Goal: Transaction & Acquisition: Purchase product/service

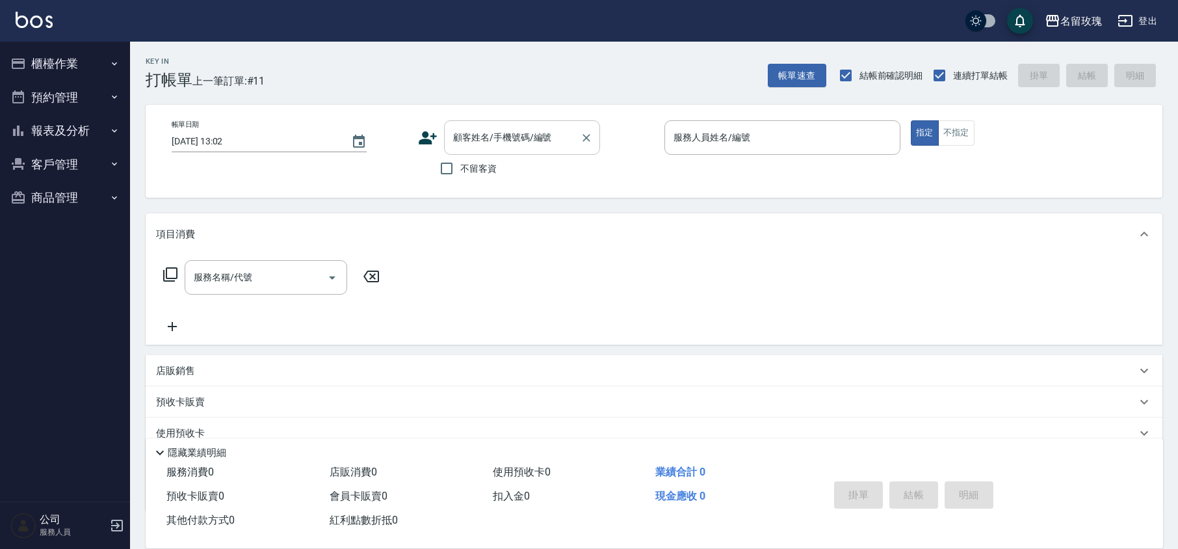
click at [512, 131] on div "顧客姓名/手機號碼/編號 顧客姓名/手機號碼/編號" at bounding box center [522, 137] width 156 height 34
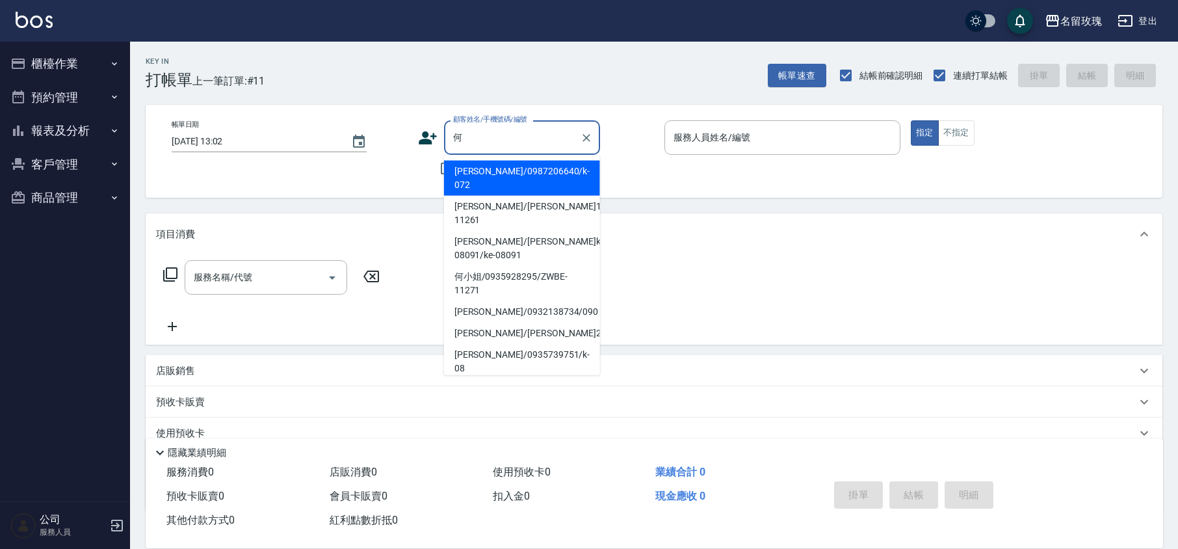
click at [505, 266] on li "何小姐/0935928295/ZWBE-11271" at bounding box center [522, 283] width 156 height 35
type input "何小姐/0935928295/ZWBE-11271"
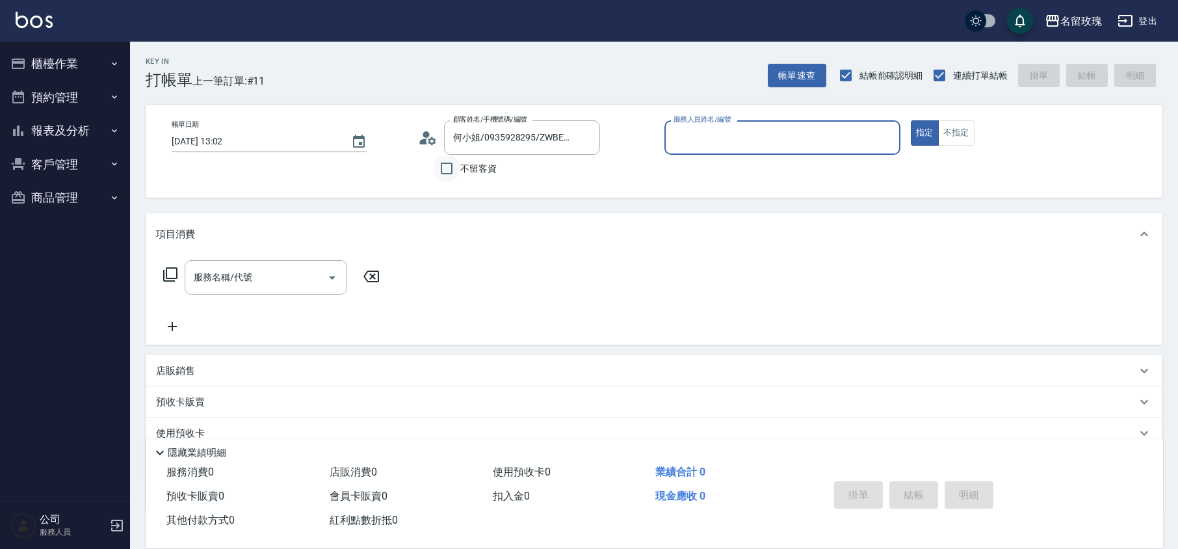
type input "VIVI-2"
click at [424, 143] on icon at bounding box center [424, 142] width 8 height 6
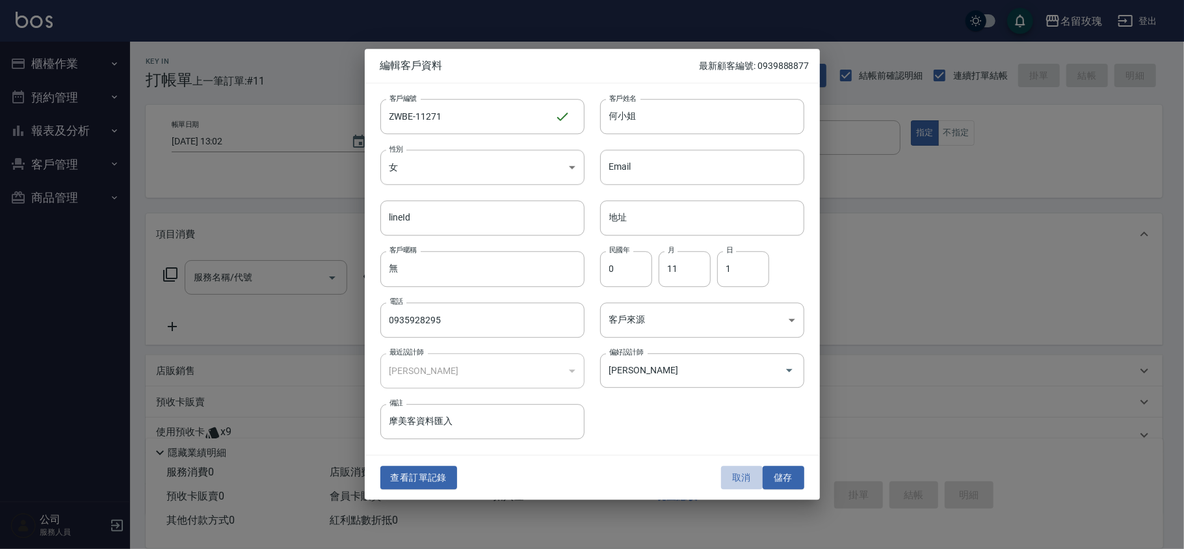
click at [734, 472] on button "取消" at bounding box center [742, 478] width 42 height 24
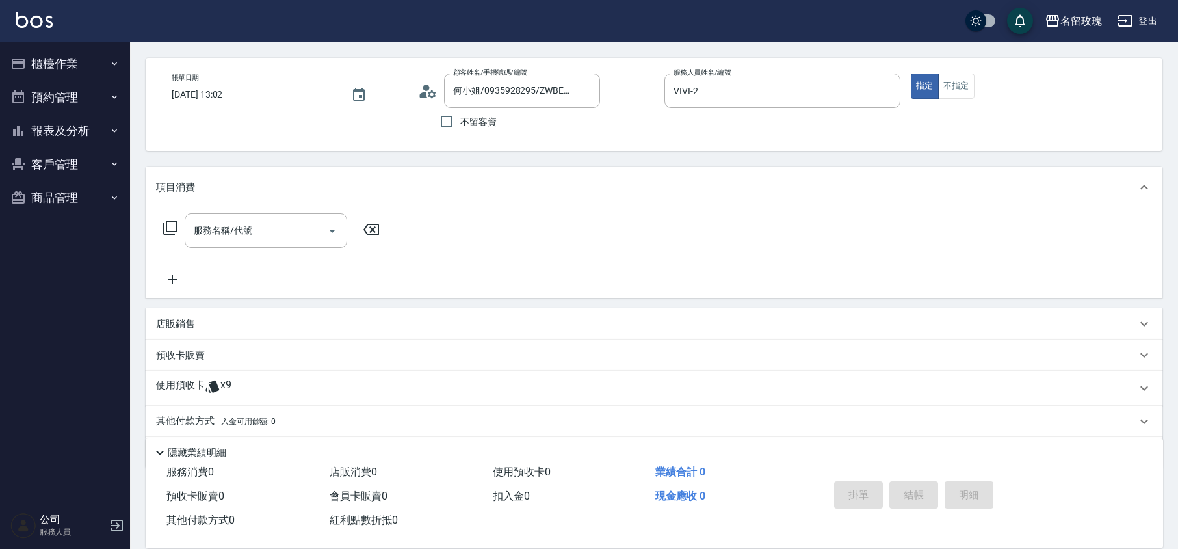
scroll to position [88, 0]
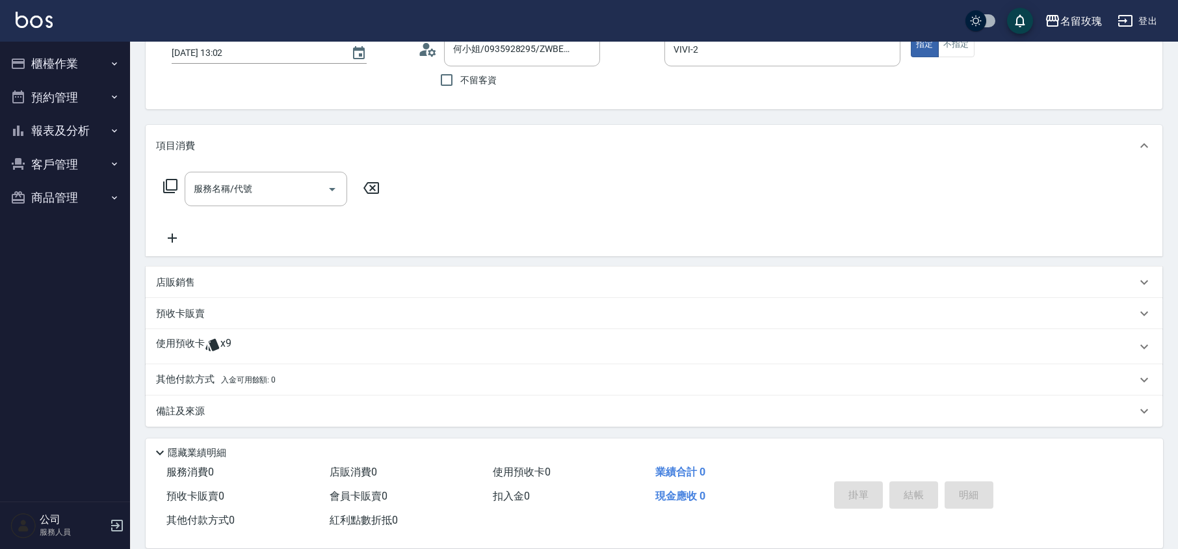
click at [237, 347] on div "使用預收卡 x9" at bounding box center [646, 347] width 981 height 20
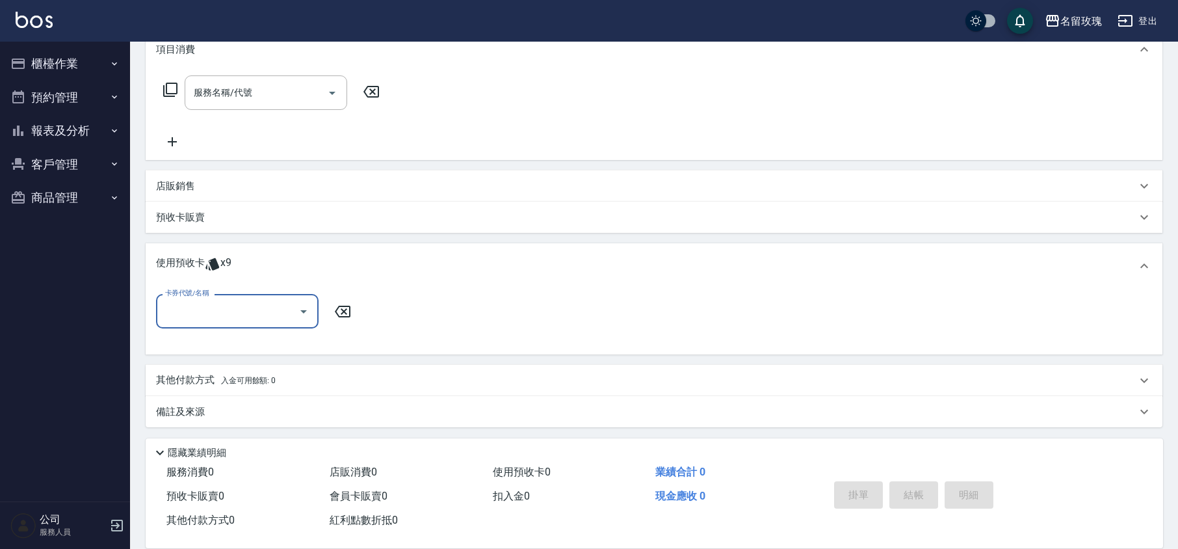
scroll to position [185, 0]
click at [248, 310] on input "卡券代號/名稱" at bounding box center [227, 310] width 131 height 23
click at [255, 341] on div "精油洗髮卡 剩餘8張 DA17" at bounding box center [237, 343] width 163 height 21
type input "精油洗髮卡 DA17"
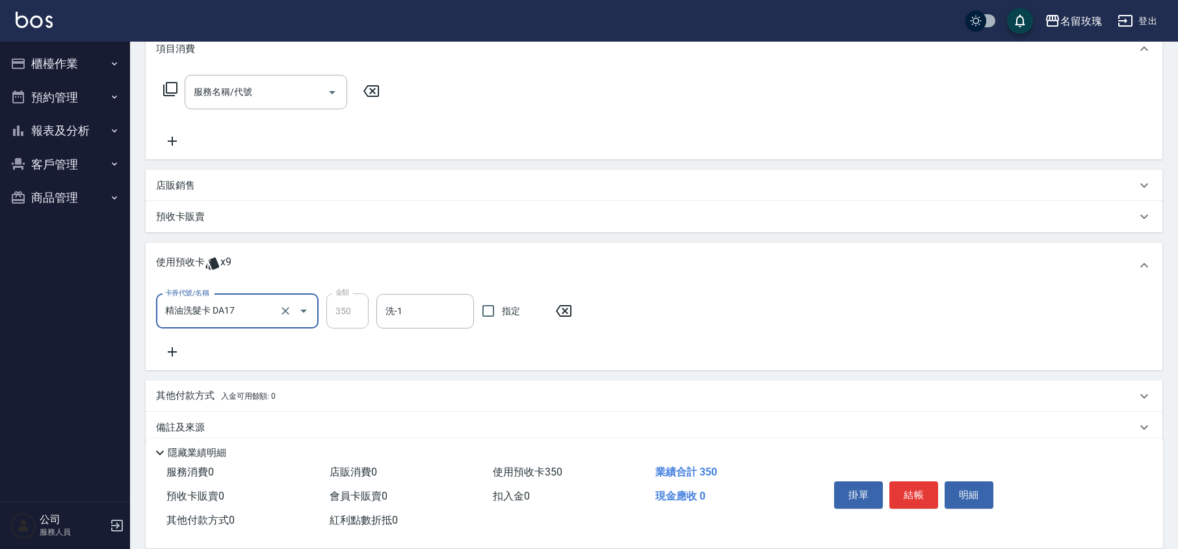
click at [401, 310] on input "洗-1" at bounding box center [425, 311] width 86 height 23
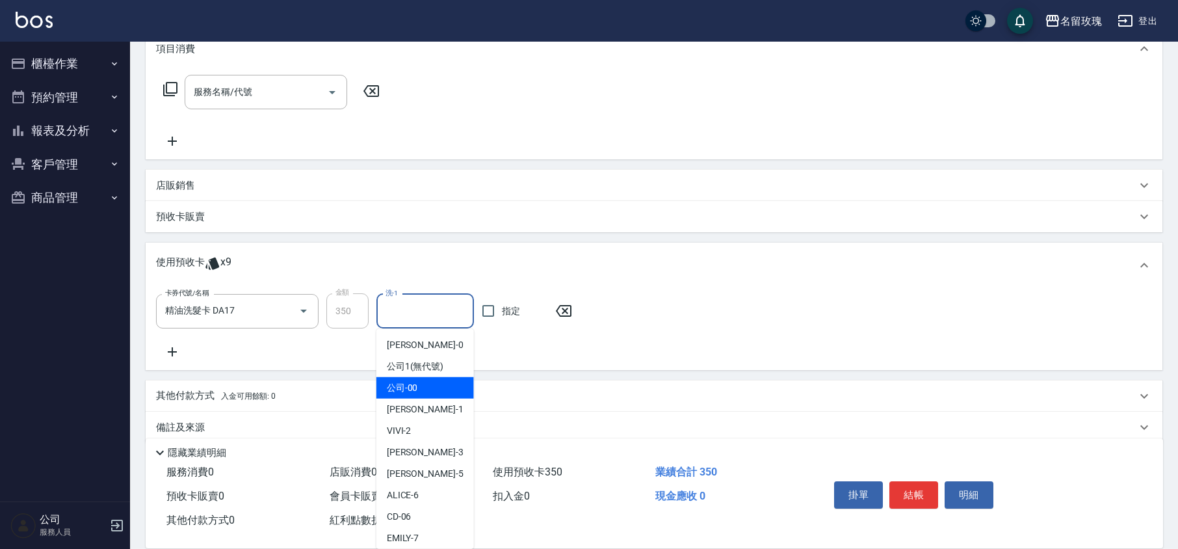
scroll to position [242, 0]
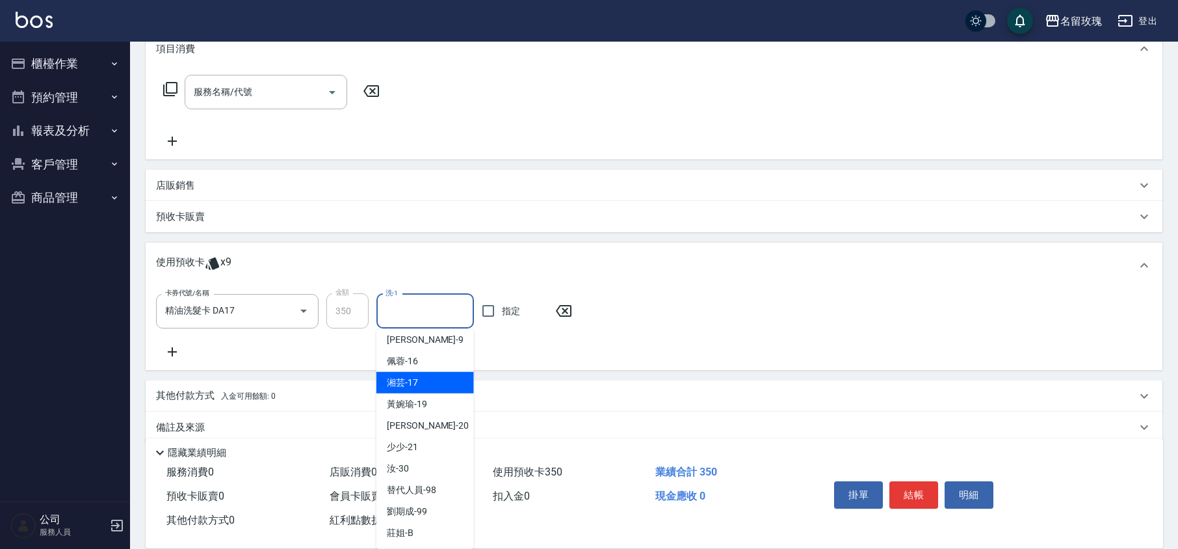
click at [427, 384] on div "湘芸 -17" at bounding box center [426, 382] width 98 height 21
type input "湘芸-17"
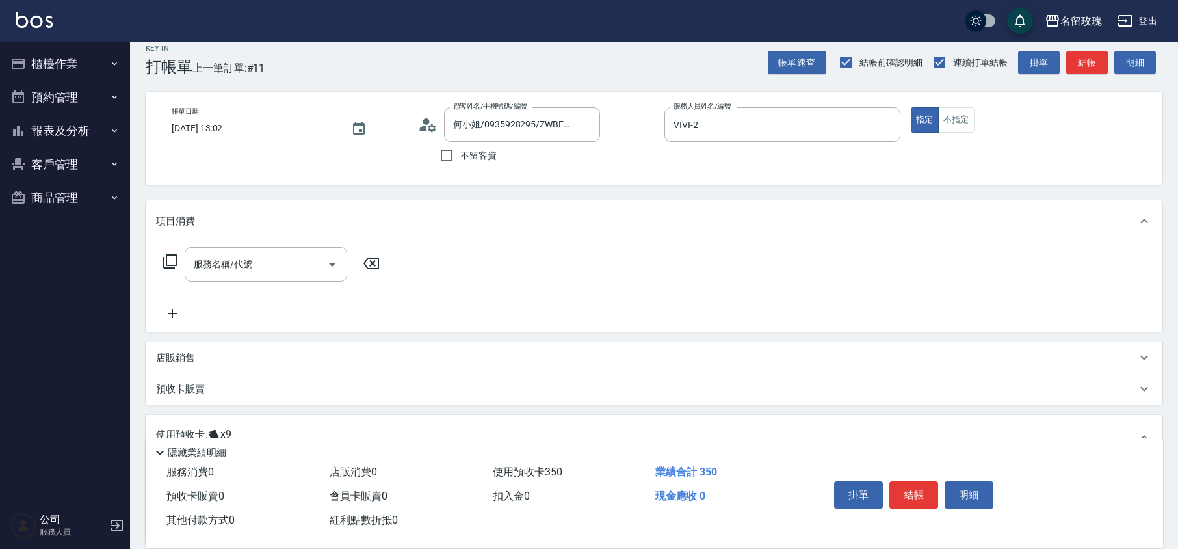
scroll to position [0, 0]
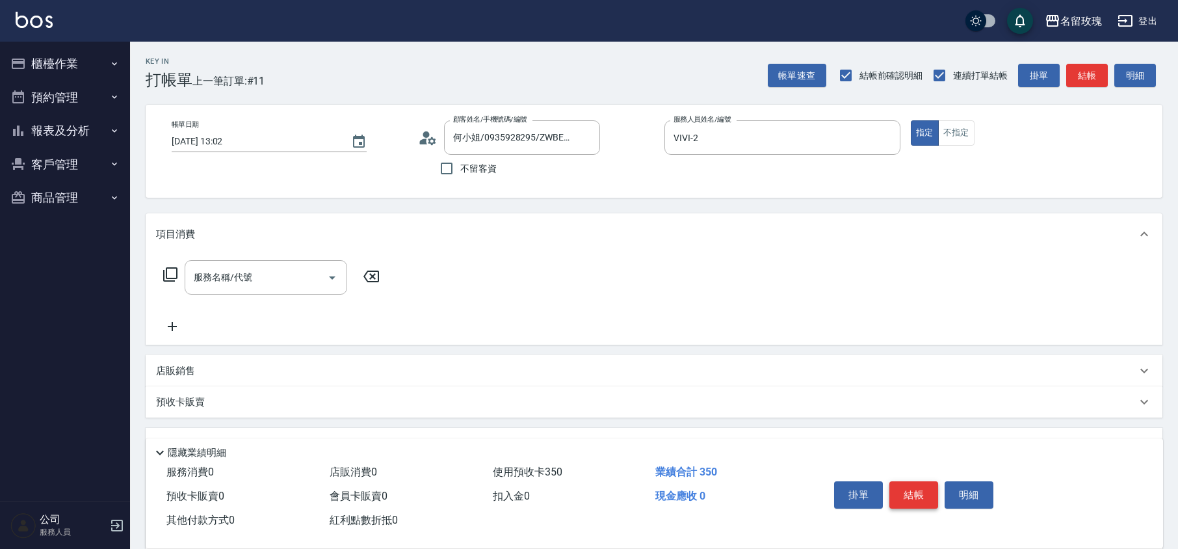
click at [898, 484] on button "結帳" at bounding box center [914, 494] width 49 height 27
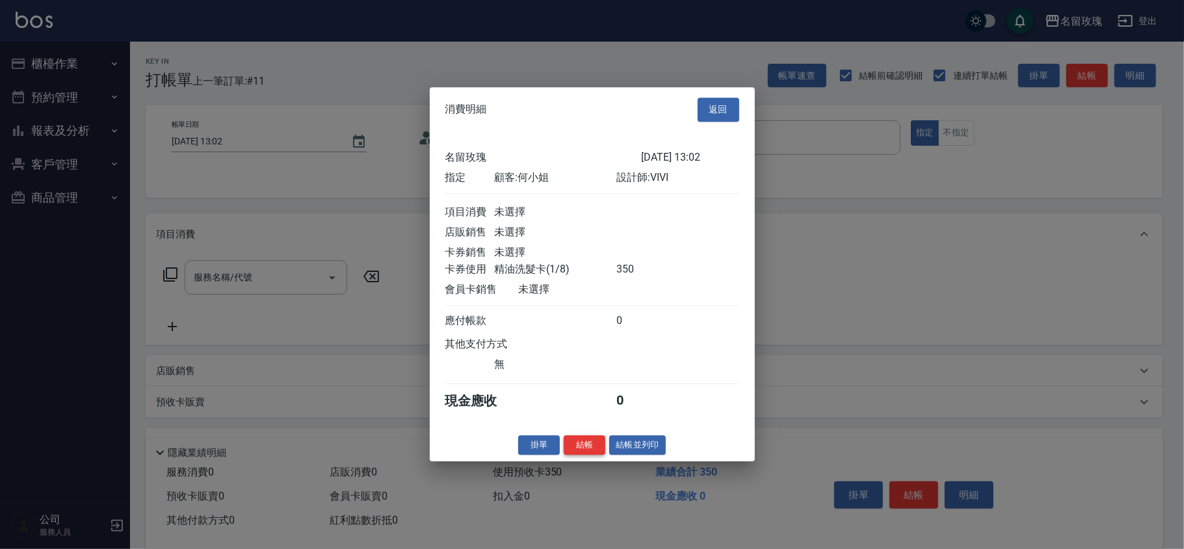
click at [600, 455] on button "結帳" at bounding box center [585, 445] width 42 height 20
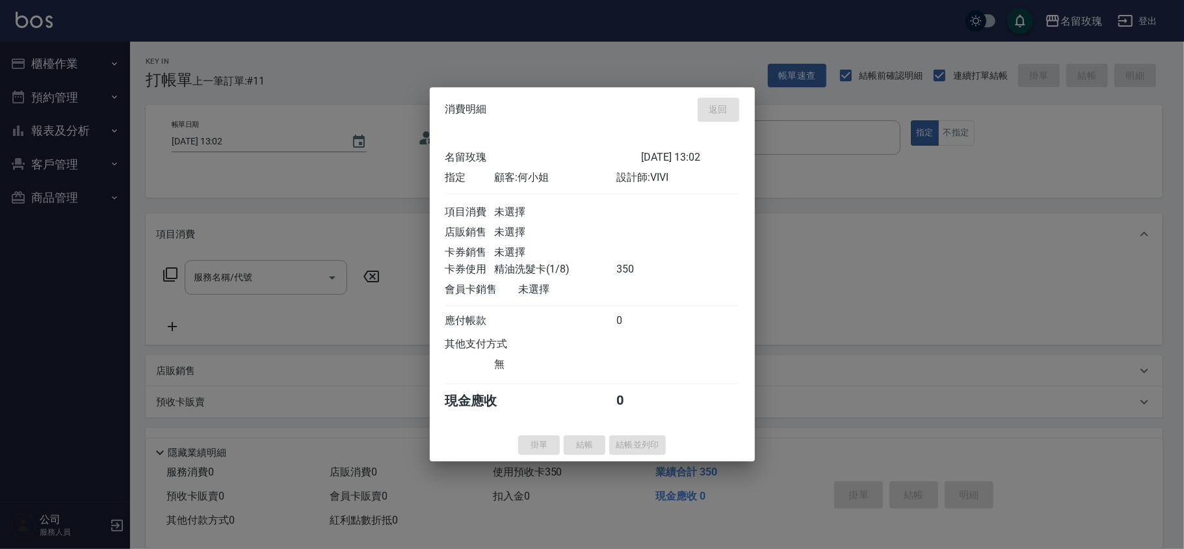
type input "[DATE] 13:41"
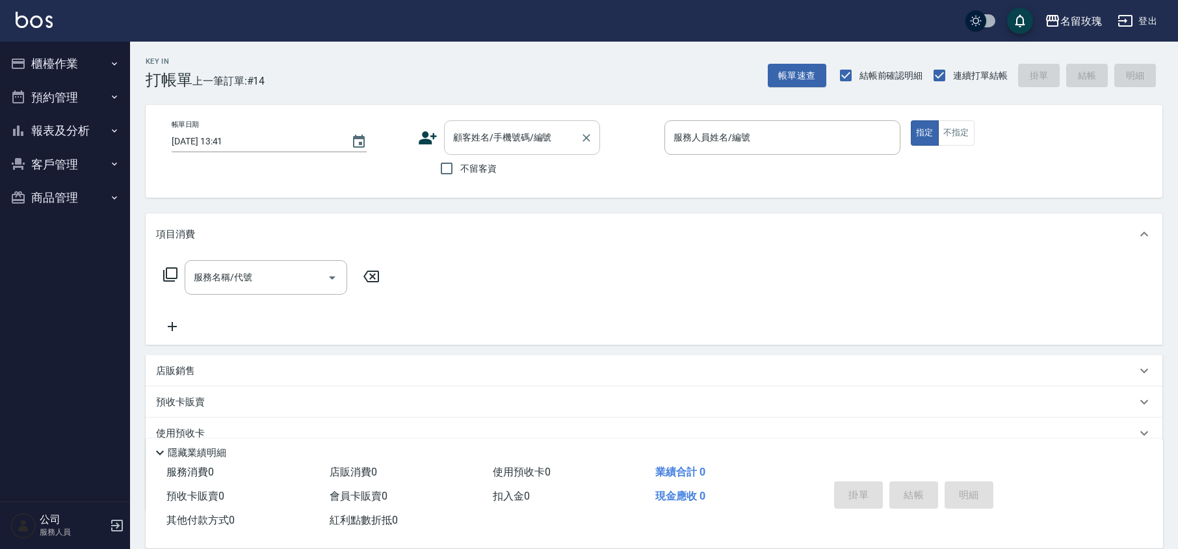
click at [462, 120] on div "顧客姓名/手機號碼/編號" at bounding box center [522, 137] width 156 height 34
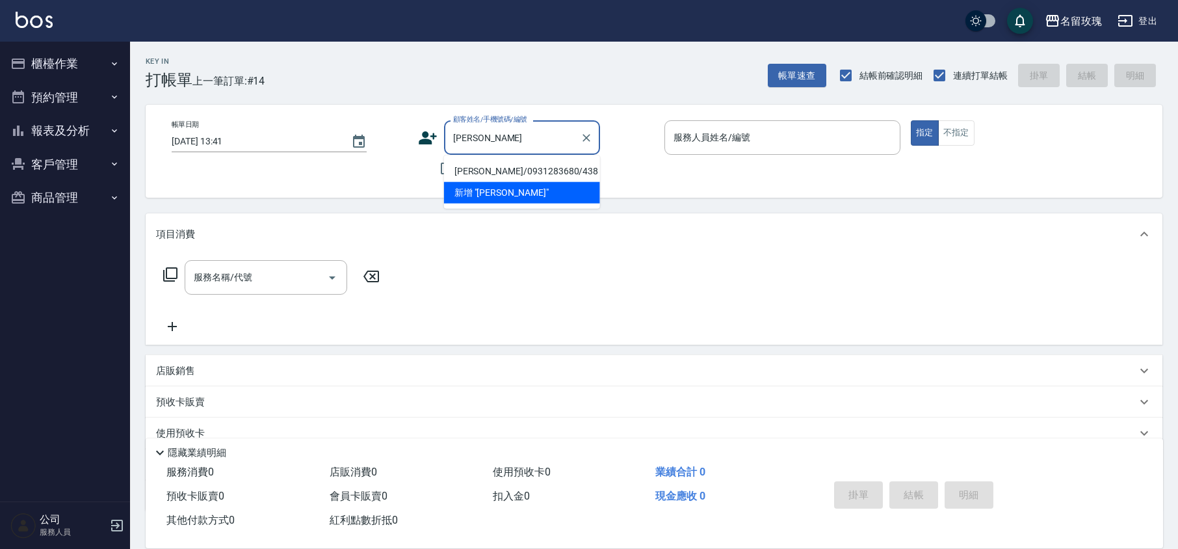
click at [485, 175] on li "[PERSON_NAME]/0931283680/438" at bounding box center [522, 171] width 156 height 21
type input "[PERSON_NAME]/0931283680/438"
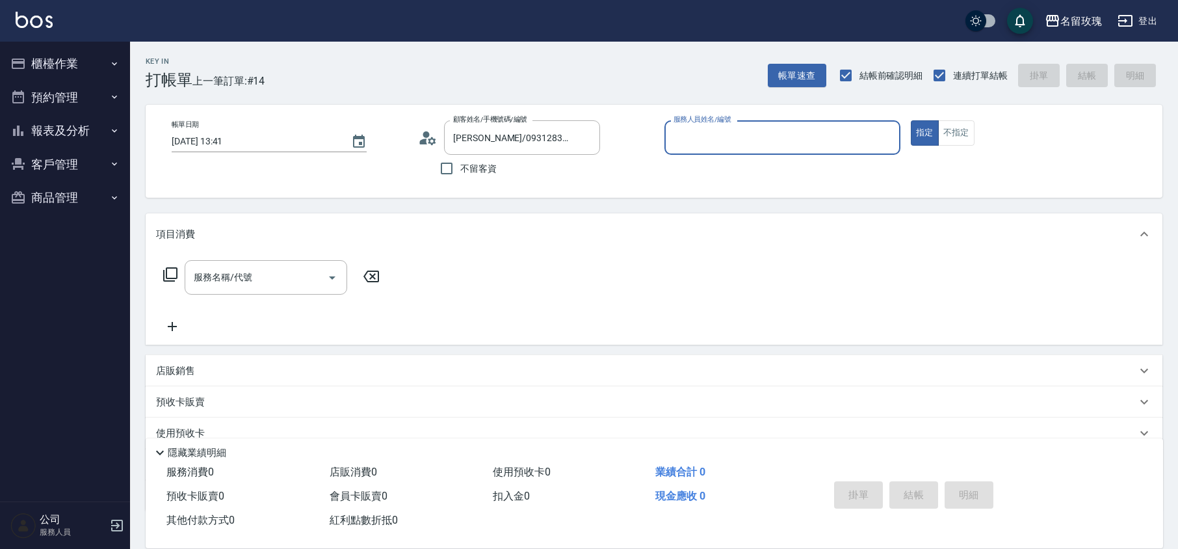
type input "VIVI-2"
click at [435, 144] on icon at bounding box center [428, 138] width 20 height 20
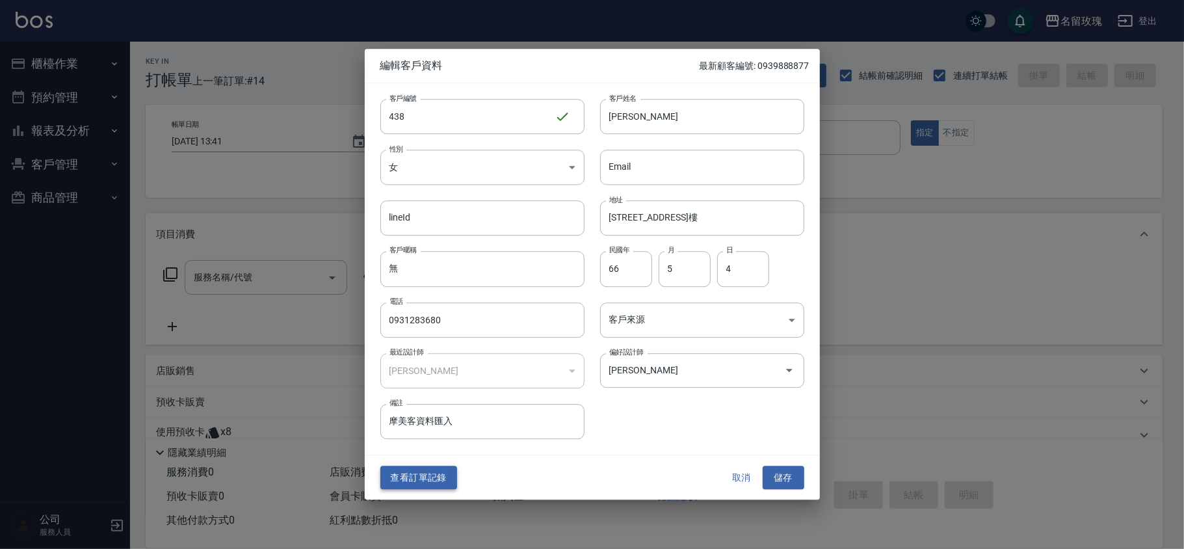
click at [445, 473] on button "查看訂單記錄" at bounding box center [418, 478] width 77 height 24
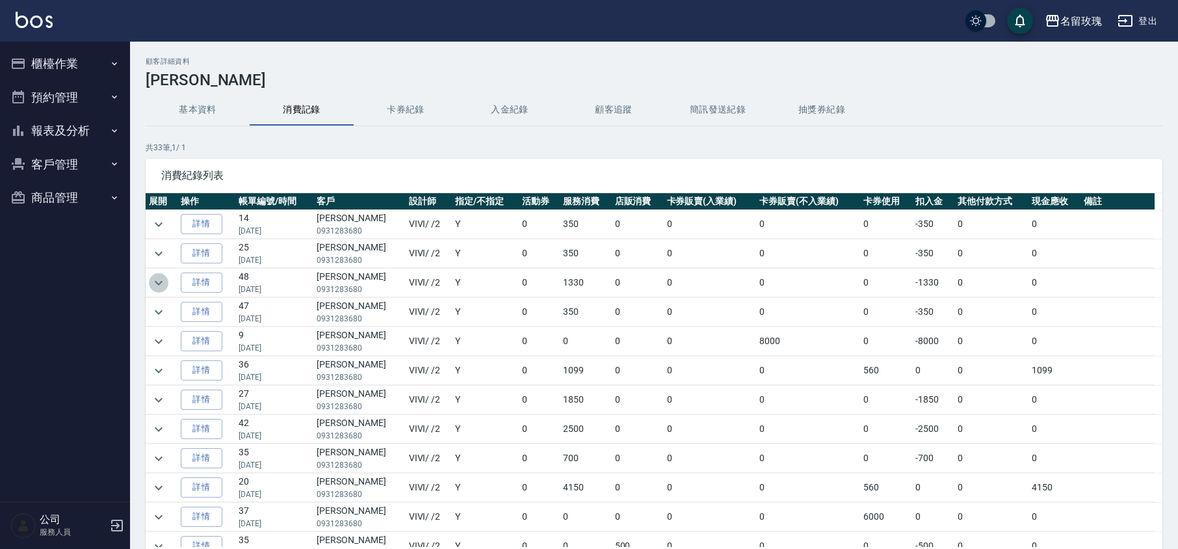
click at [165, 278] on icon "expand row" at bounding box center [159, 283] width 16 height 16
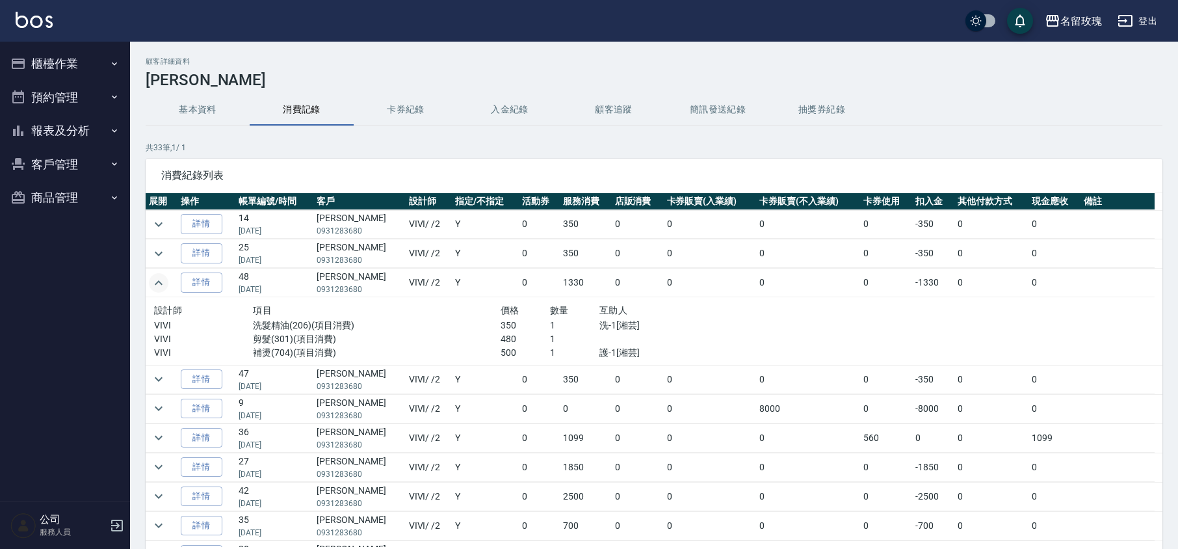
click at [165, 278] on icon "expand row" at bounding box center [159, 283] width 16 height 16
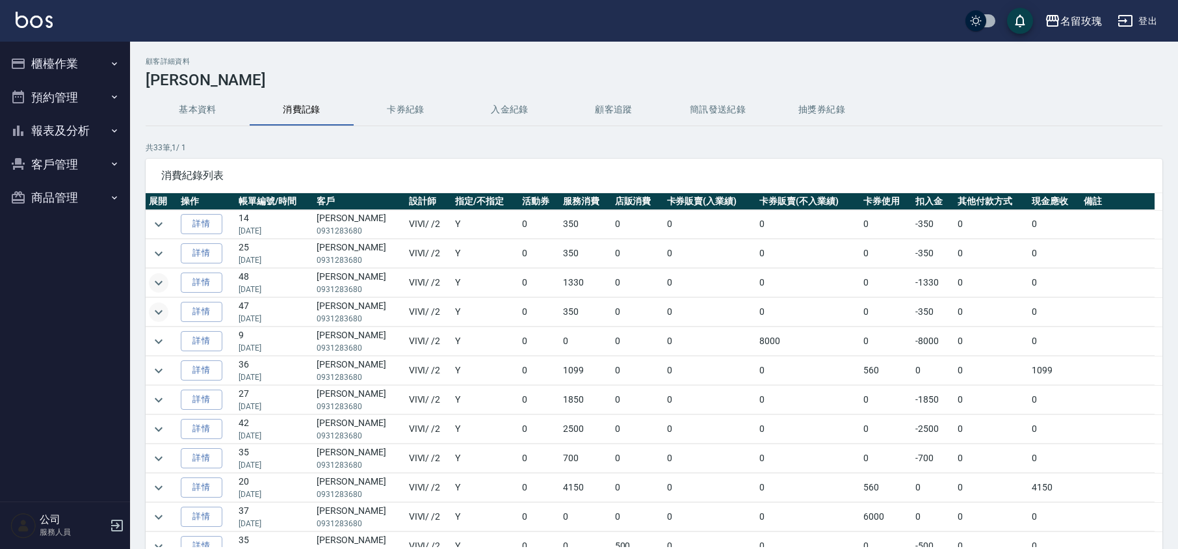
click at [159, 316] on icon "expand row" at bounding box center [159, 312] width 16 height 16
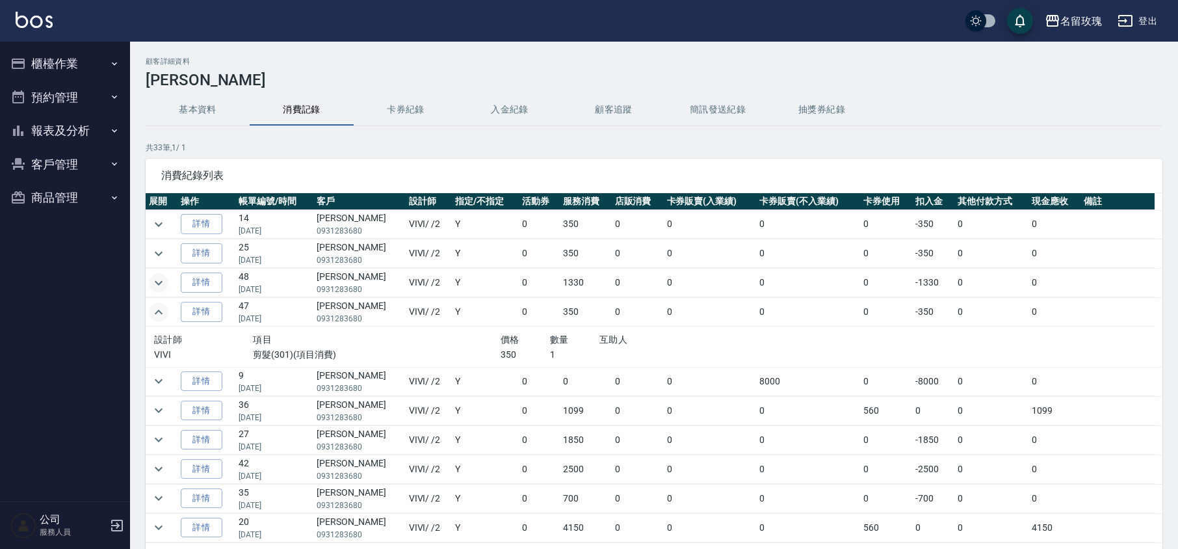
click at [159, 316] on icon "expand row" at bounding box center [159, 312] width 16 height 16
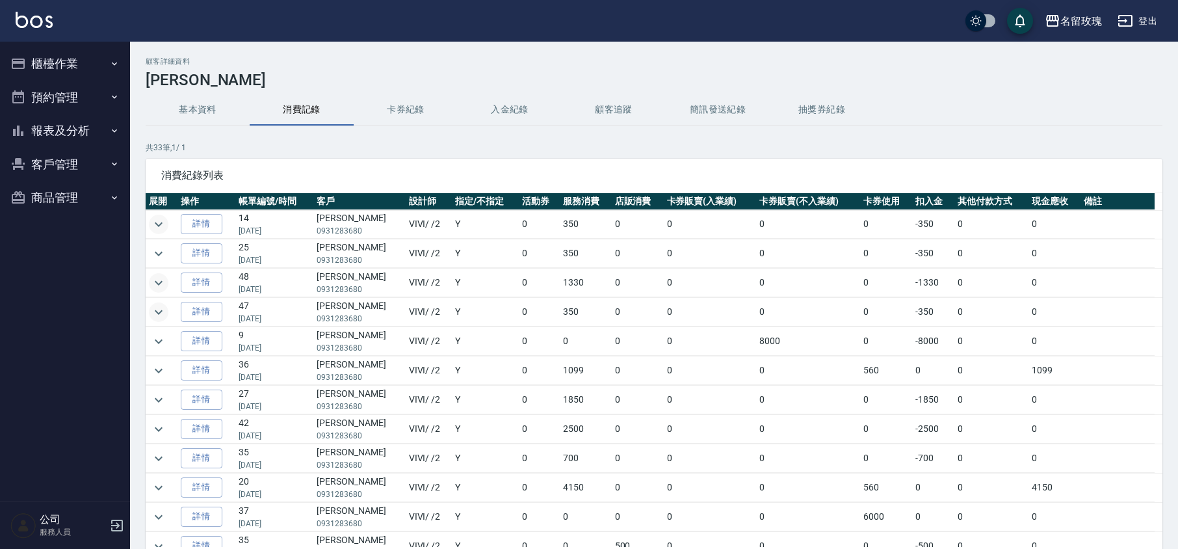
click at [154, 225] on icon "expand row" at bounding box center [159, 225] width 16 height 16
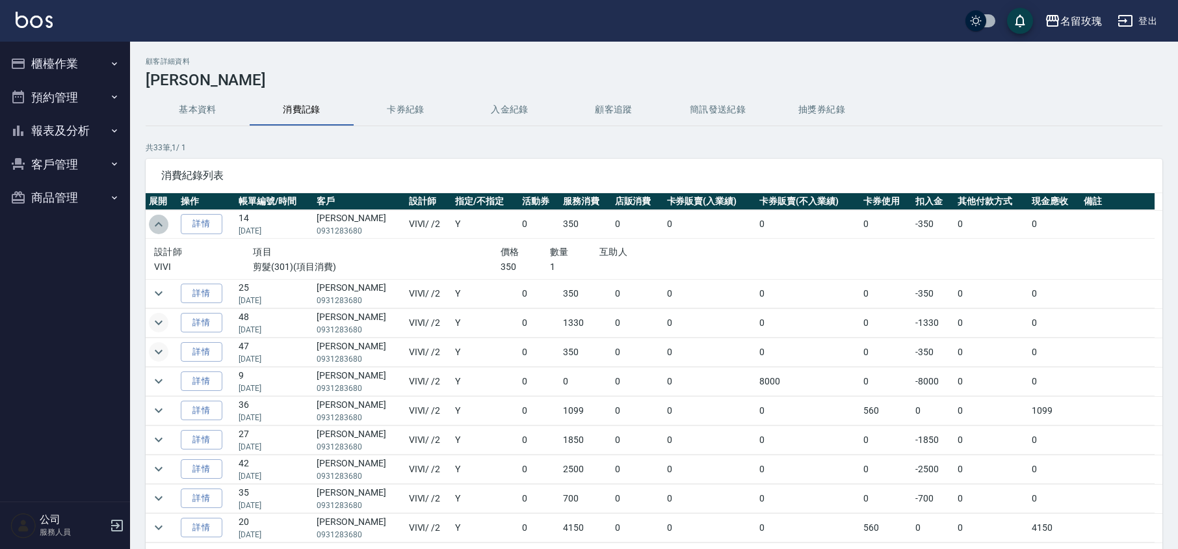
click at [154, 225] on icon "expand row" at bounding box center [159, 225] width 16 height 16
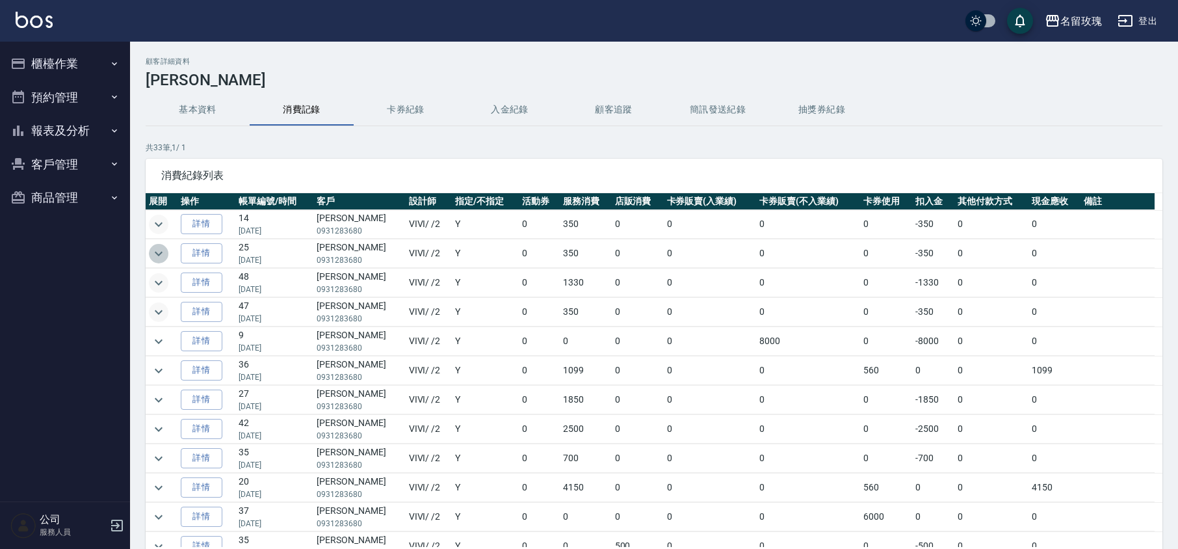
click at [154, 253] on icon "expand row" at bounding box center [159, 254] width 16 height 16
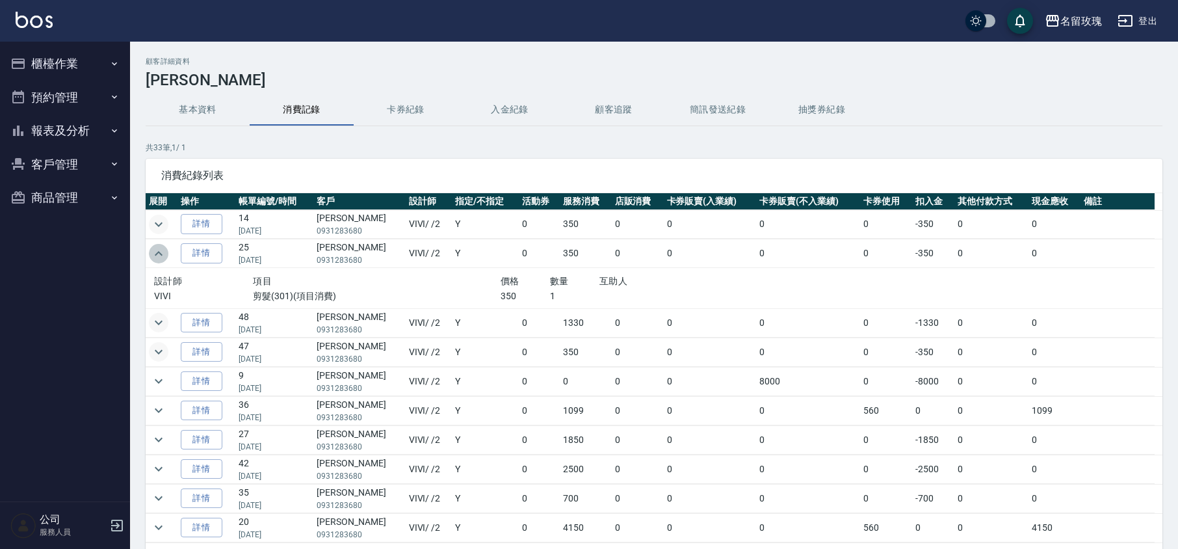
click at [154, 253] on icon "expand row" at bounding box center [159, 254] width 16 height 16
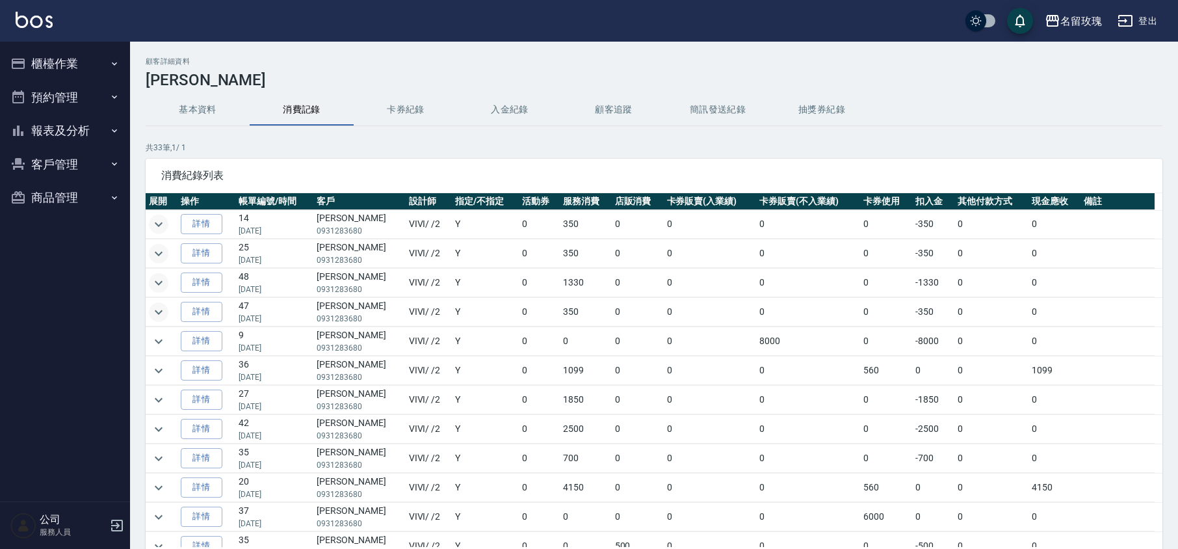
click at [157, 281] on icon "expand row" at bounding box center [159, 283] width 16 height 16
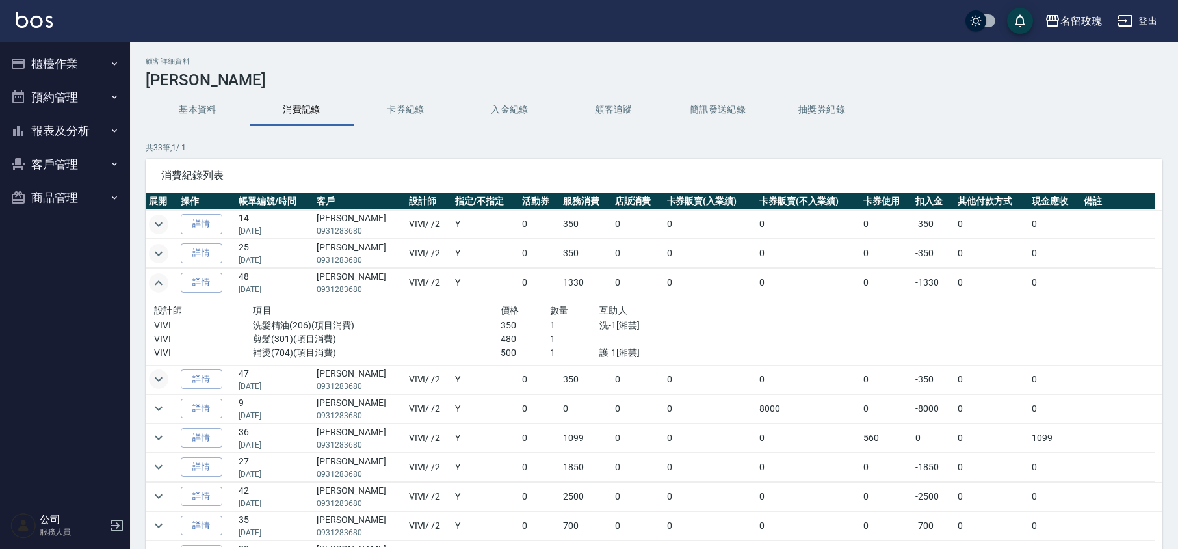
click at [157, 281] on icon "expand row" at bounding box center [159, 283] width 16 height 16
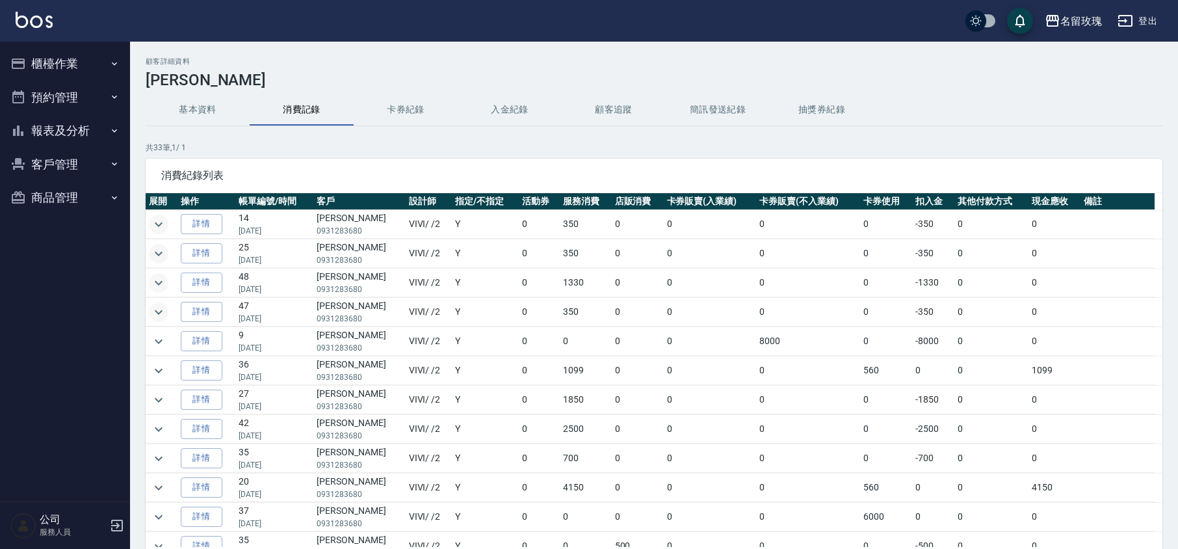
click at [162, 315] on icon "expand row" at bounding box center [159, 312] width 16 height 16
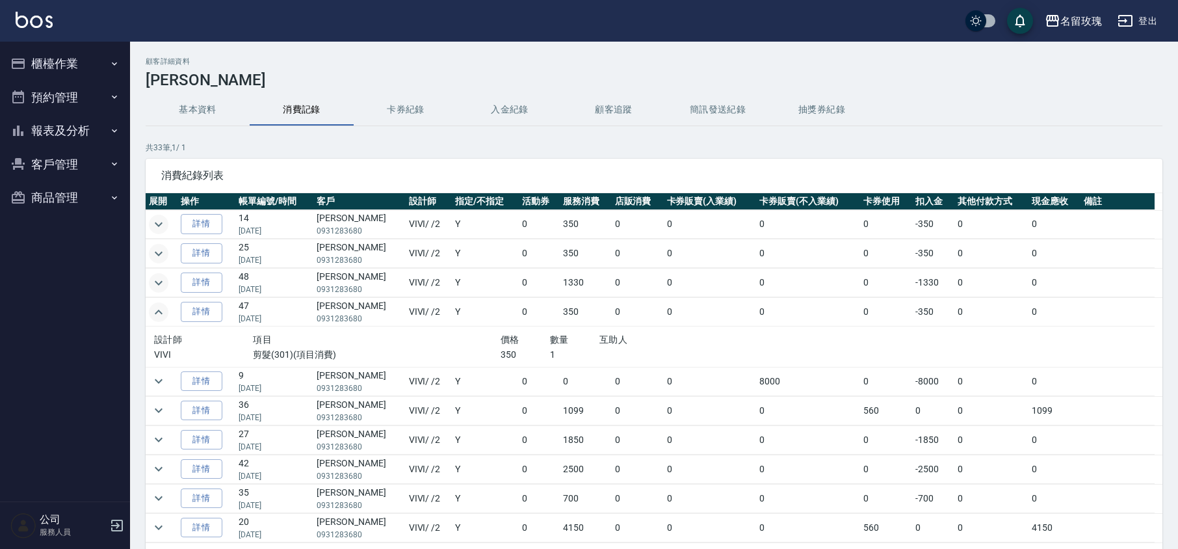
click at [162, 313] on icon "expand row" at bounding box center [159, 312] width 16 height 16
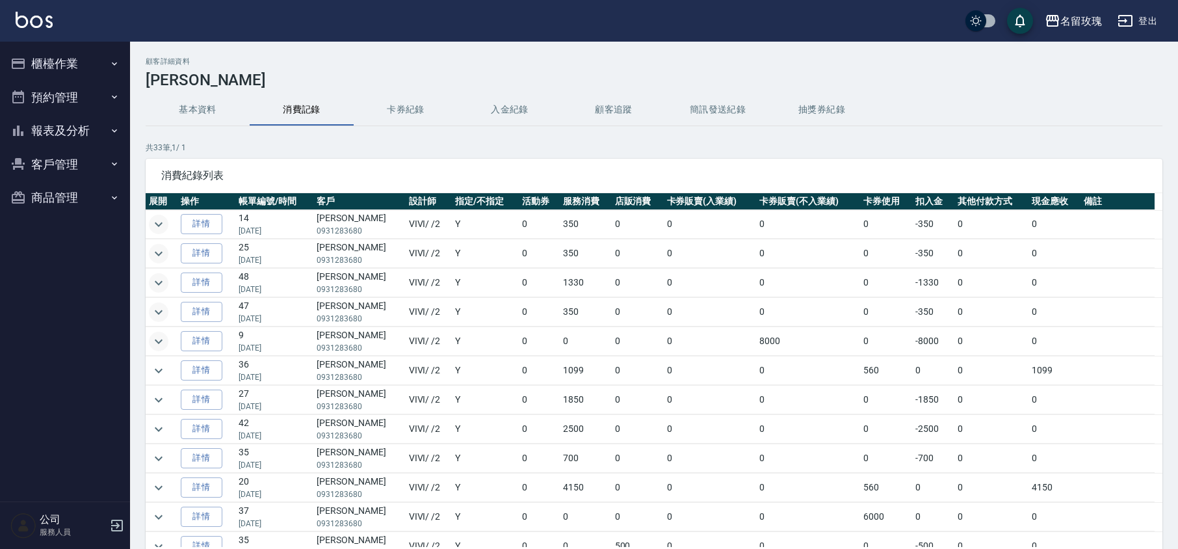
click at [162, 339] on icon "expand row" at bounding box center [159, 342] width 16 height 16
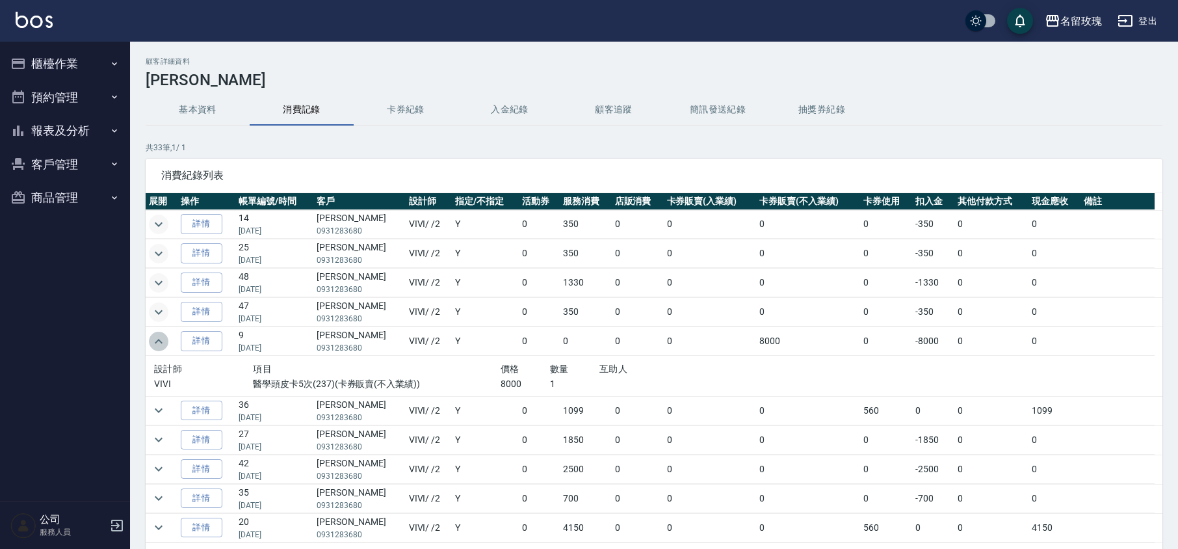
click at [163, 339] on icon "expand row" at bounding box center [159, 342] width 16 height 16
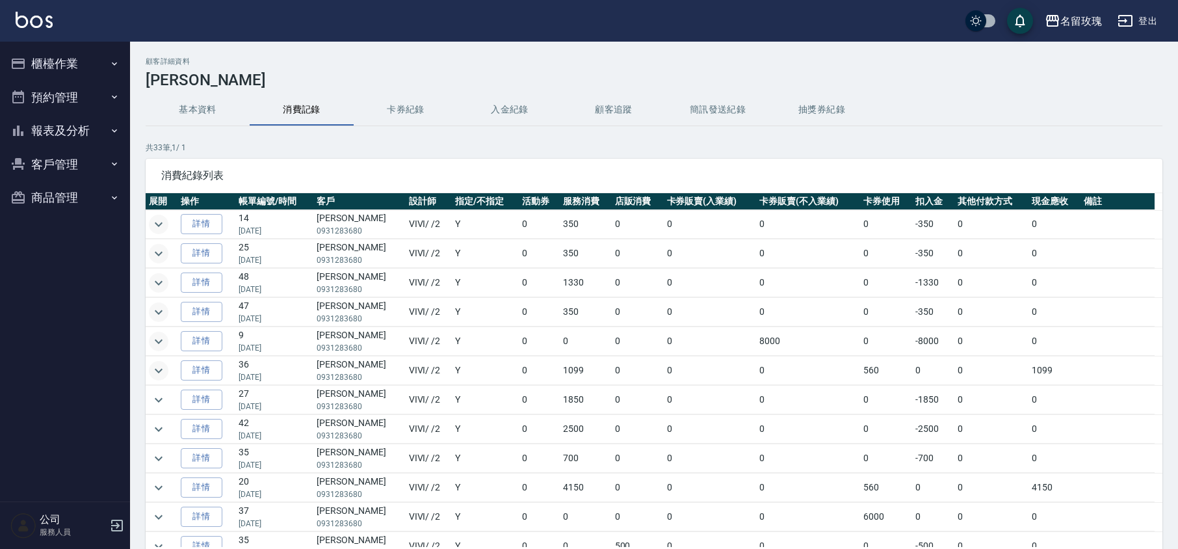
click at [161, 376] on icon "expand row" at bounding box center [159, 371] width 16 height 16
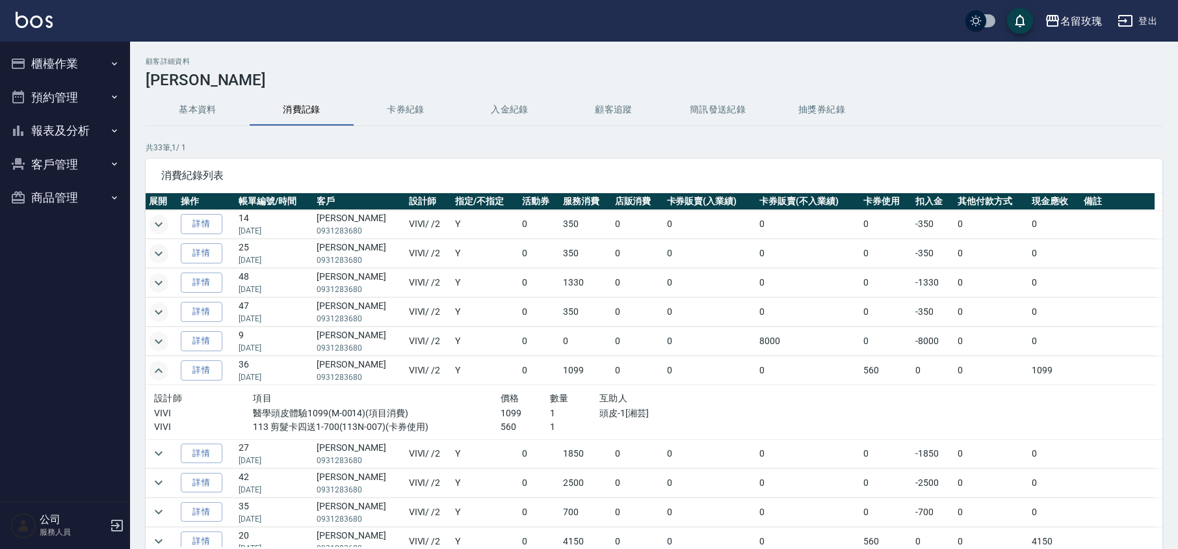
click at [161, 376] on icon "expand row" at bounding box center [159, 371] width 16 height 16
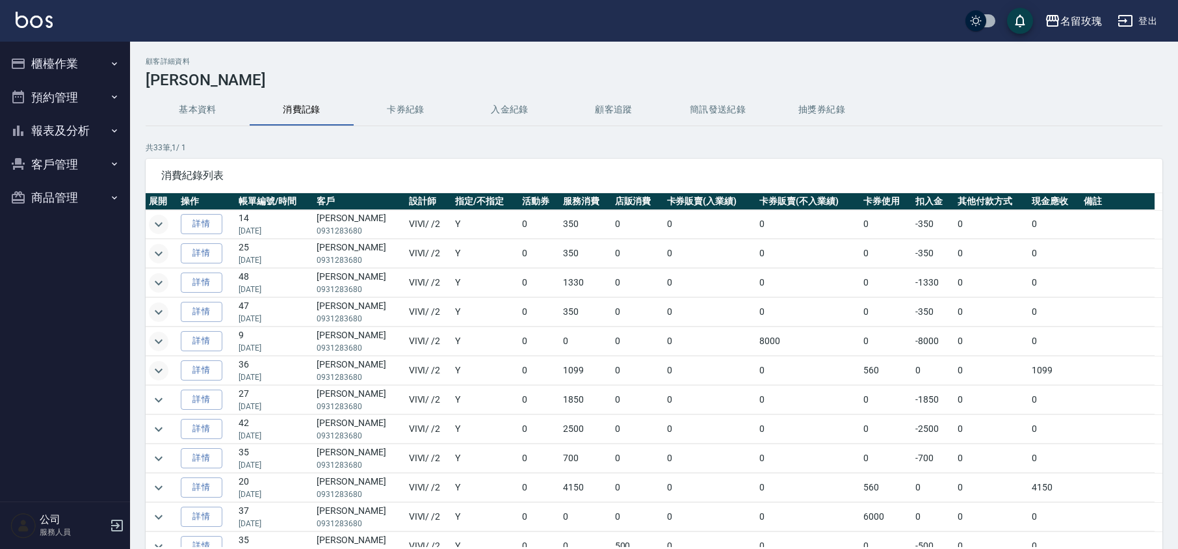
click at [160, 414] on td at bounding box center [162, 400] width 32 height 29
click at [163, 404] on icon "expand row" at bounding box center [159, 400] width 16 height 16
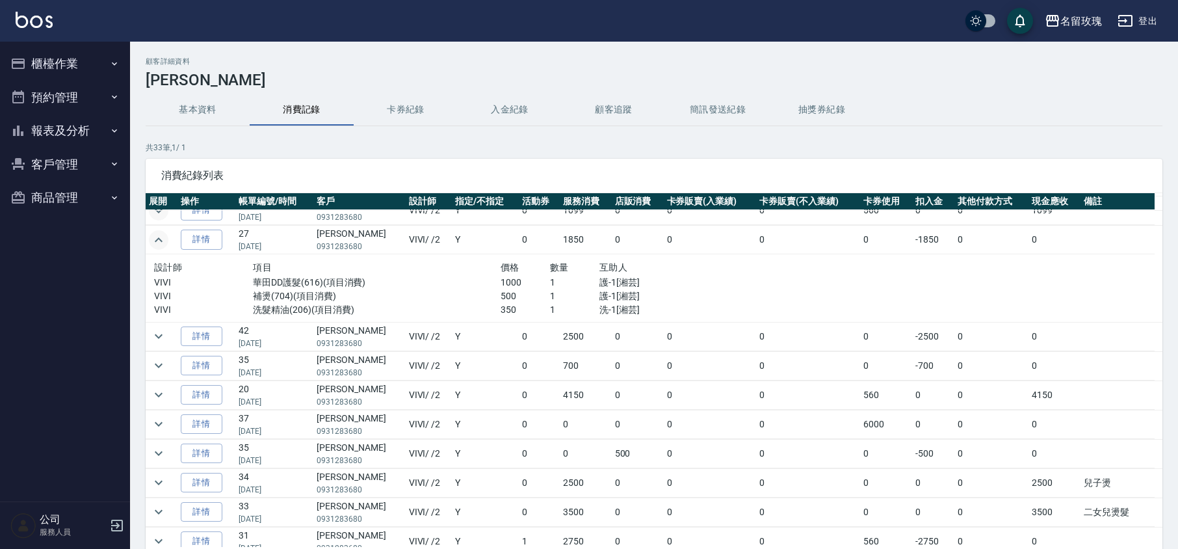
scroll to position [173, 0]
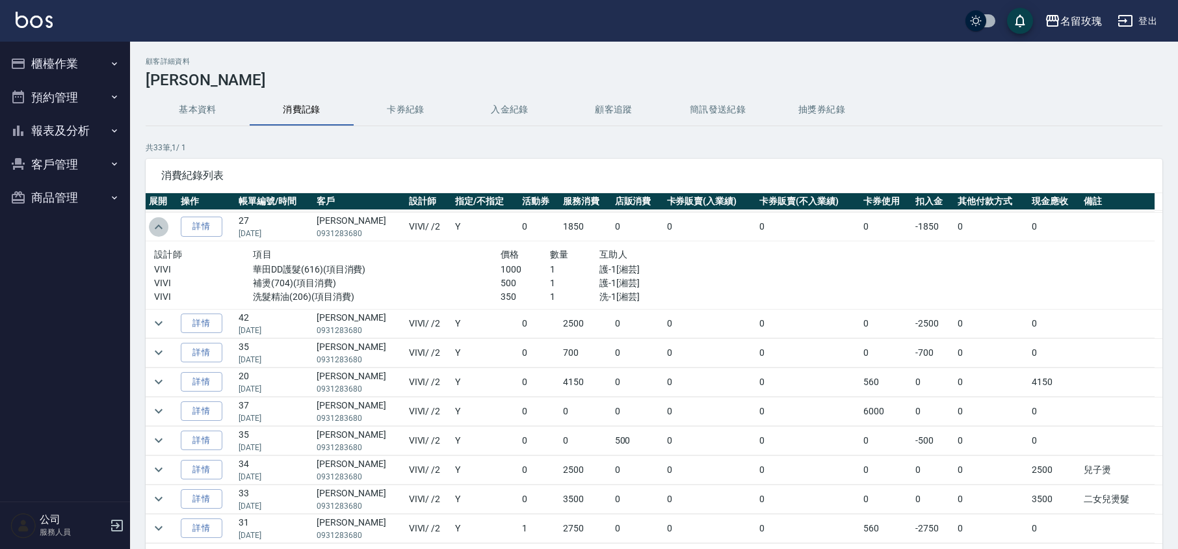
click at [165, 235] on icon "expand row" at bounding box center [159, 227] width 16 height 16
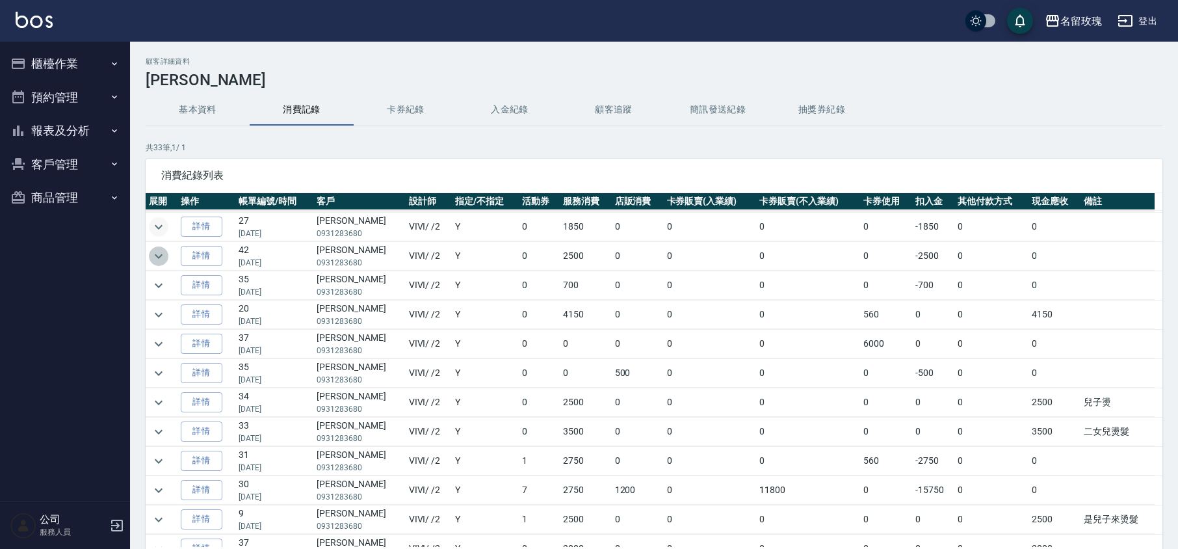
click at [159, 258] on icon "expand row" at bounding box center [159, 256] width 8 height 5
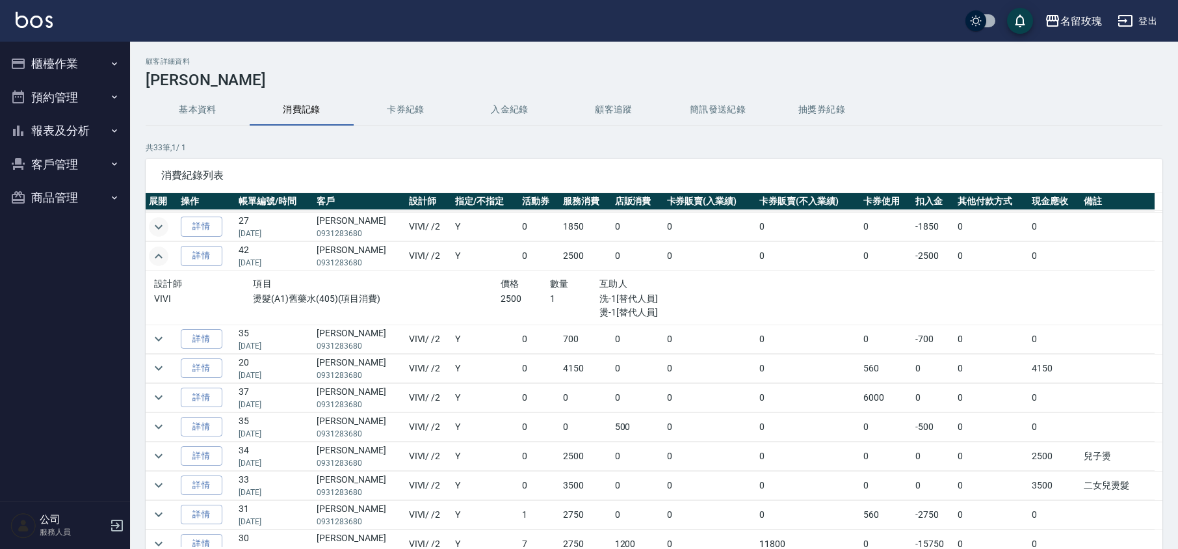
click at [159, 261] on icon "expand row" at bounding box center [159, 256] width 16 height 16
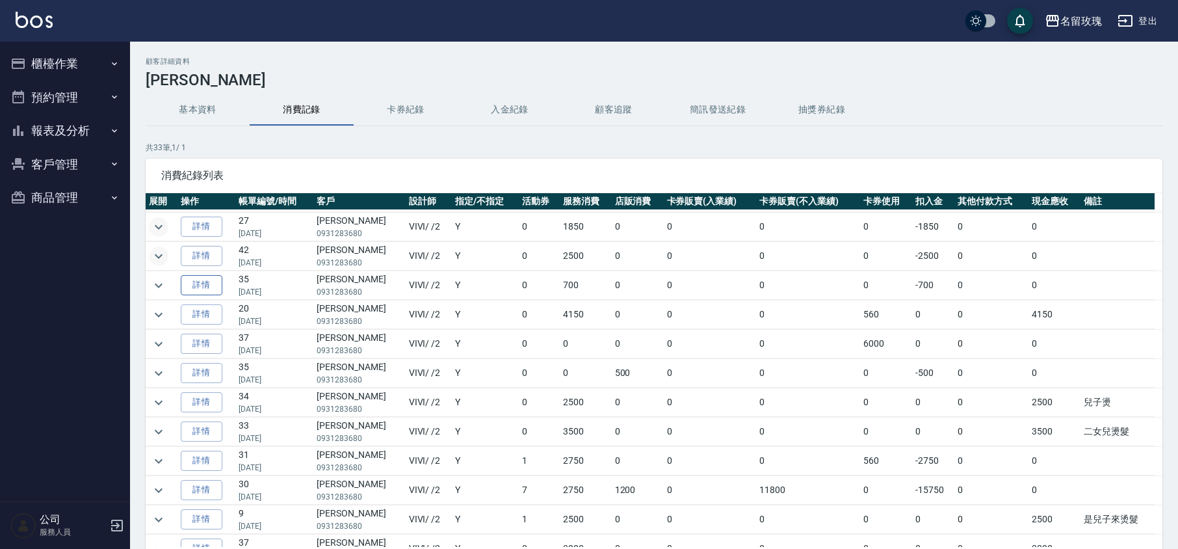
scroll to position [0, 0]
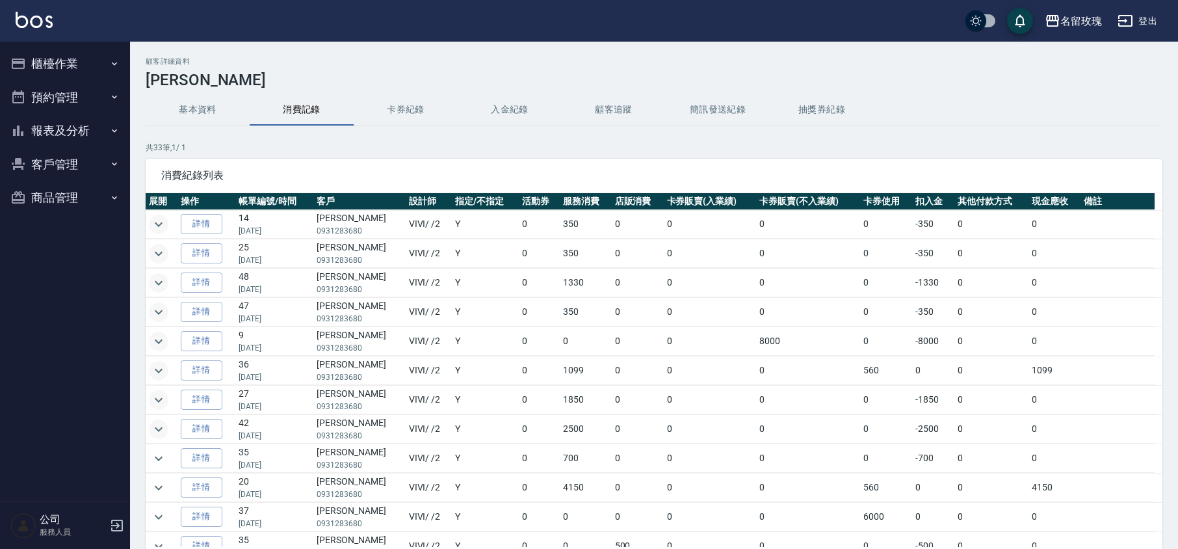
click at [78, 66] on button "櫃檯作業" at bounding box center [65, 64] width 120 height 34
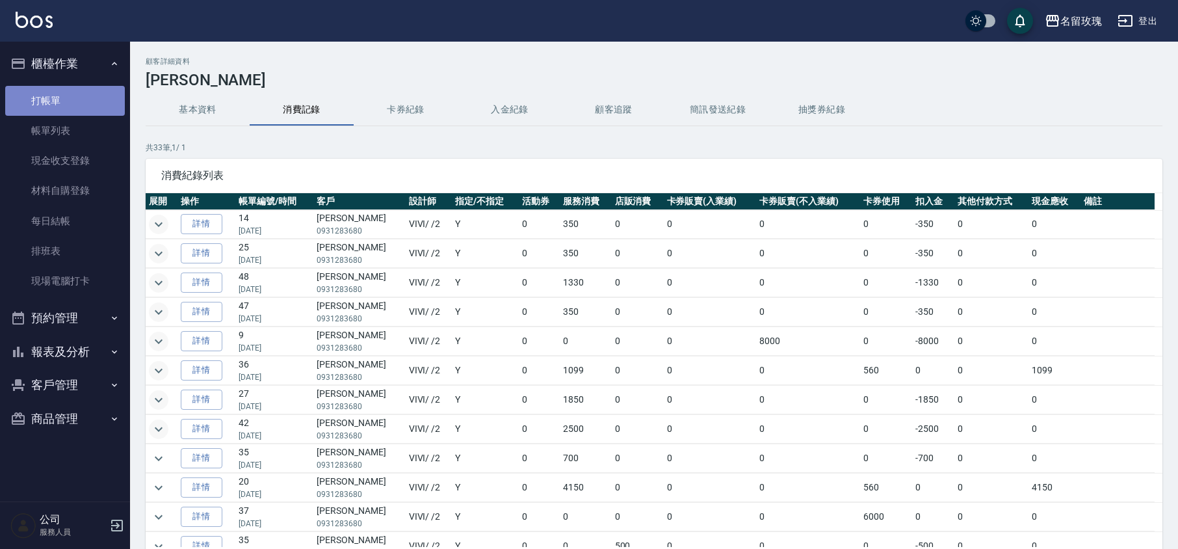
click at [75, 105] on link "打帳單" at bounding box center [65, 101] width 120 height 30
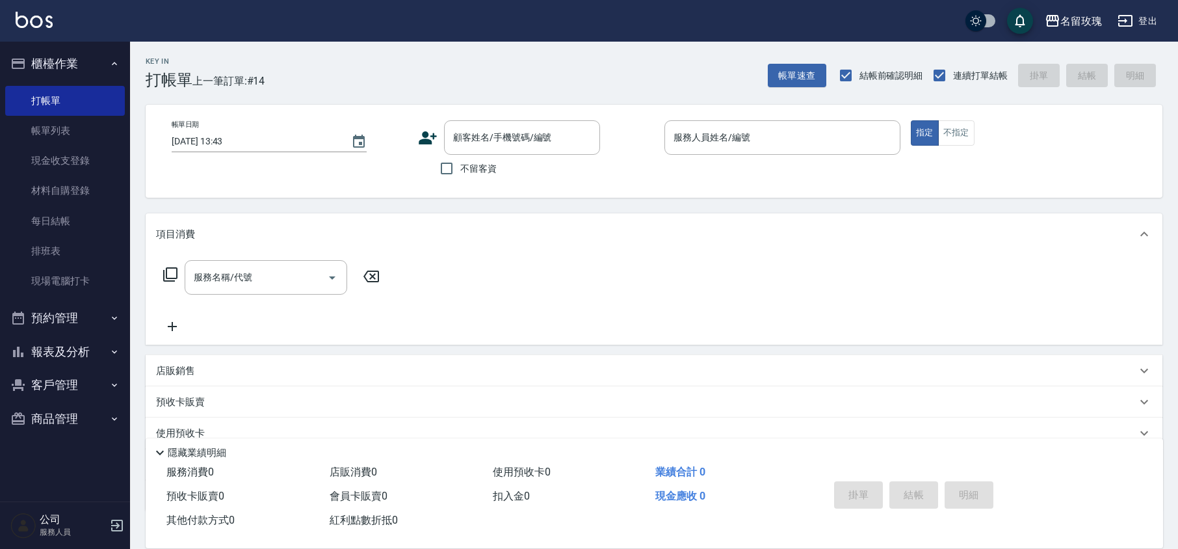
click at [597, 169] on div "不留客資" at bounding box center [509, 168] width 182 height 27
